Goal: Find contact information: Find contact information

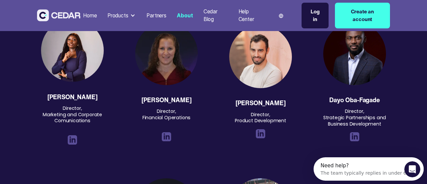
scroll to position [678, 0]
click at [59, 98] on div "[PERSON_NAME]" at bounding box center [72, 96] width 50 height 6
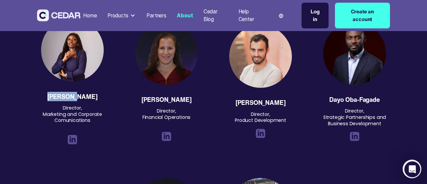
copy div "Titilayo"
drag, startPoint x: 58, startPoint y: 98, endPoint x: 54, endPoint y: 97, distance: 4.5
click at [54, 97] on div "[PERSON_NAME]" at bounding box center [72, 96] width 50 height 6
click at [78, 97] on div "[PERSON_NAME]" at bounding box center [72, 96] width 50 height 6
copy div "Oluwatosin"
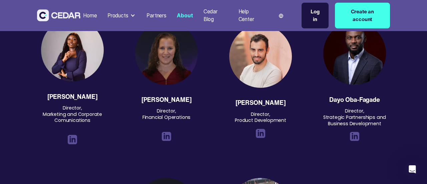
click at [78, 97] on div "[PERSON_NAME]" at bounding box center [72, 96] width 50 height 6
click at [69, 109] on div "Director, Marketing and Corporate Comunications" at bounding box center [72, 117] width 71 height 25
copy div "Director, Marketing and Corporate Comunications"
drag, startPoint x: 69, startPoint y: 109, endPoint x: 76, endPoint y: 121, distance: 13.9
click at [76, 121] on div "Director, Marketing and Corporate Comunications" at bounding box center [72, 117] width 71 height 25
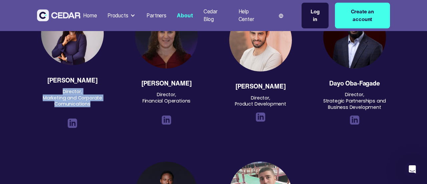
scroll to position [698, 0]
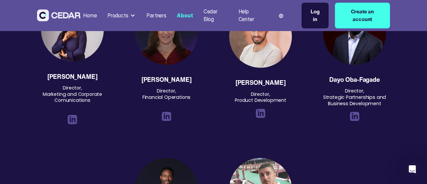
click at [341, 79] on div "Dayo Oba-Fagade" at bounding box center [354, 79] width 50 height 6
copy div "Dayo Oba-Fagade"
drag, startPoint x: 341, startPoint y: 79, endPoint x: 366, endPoint y: 80, distance: 24.7
click at [366, 80] on div "Dayo Oba-Fagade" at bounding box center [354, 79] width 50 height 6
click at [349, 90] on div "Director, Strategic Partnerships and Business Development" at bounding box center [354, 97] width 71 height 19
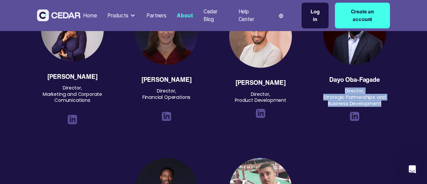
copy div "Director, Strategic Partnerships and Business Development"
drag, startPoint x: 349, startPoint y: 90, endPoint x: 370, endPoint y: 103, distance: 24.7
click at [370, 103] on div "Director, Strategic Partnerships and Business Development" at bounding box center [354, 97] width 71 height 19
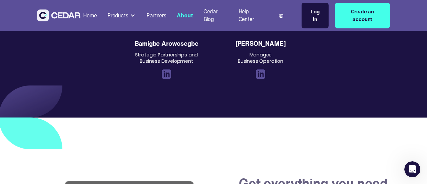
scroll to position [890, 0]
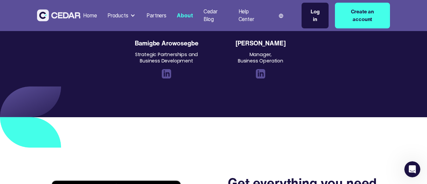
click at [145, 41] on div "Bamigbe Arowosegbe" at bounding box center [167, 43] width 64 height 6
copy div "Bamigbe Arowosegbe"
drag, startPoint x: 145, startPoint y: 41, endPoint x: 174, endPoint y: 45, distance: 29.6
click at [175, 45] on div "Bamigbe Arowosegbe" at bounding box center [167, 43] width 64 height 6
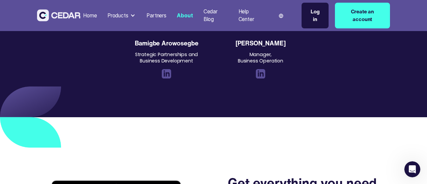
click at [138, 55] on div "Strategic Partnerships and Business Development" at bounding box center [166, 57] width 71 height 12
drag, startPoint x: 138, startPoint y: 55, endPoint x: 172, endPoint y: 60, distance: 34.7
click at [172, 60] on div "Strategic Partnerships and Business Development" at bounding box center [166, 57] width 71 height 12
copy div "Strategic Partnerships and Business Development"
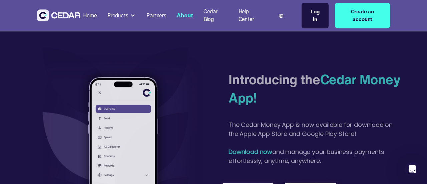
scroll to position [1329, 0]
